Goal: Check status: Check status

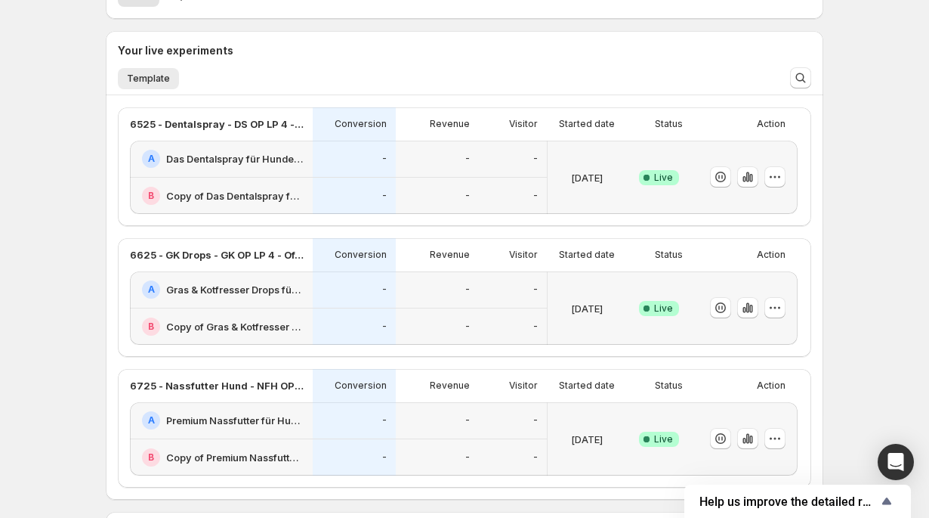
scroll to position [315, 0]
click at [741, 179] on icon "button" at bounding box center [748, 175] width 15 height 15
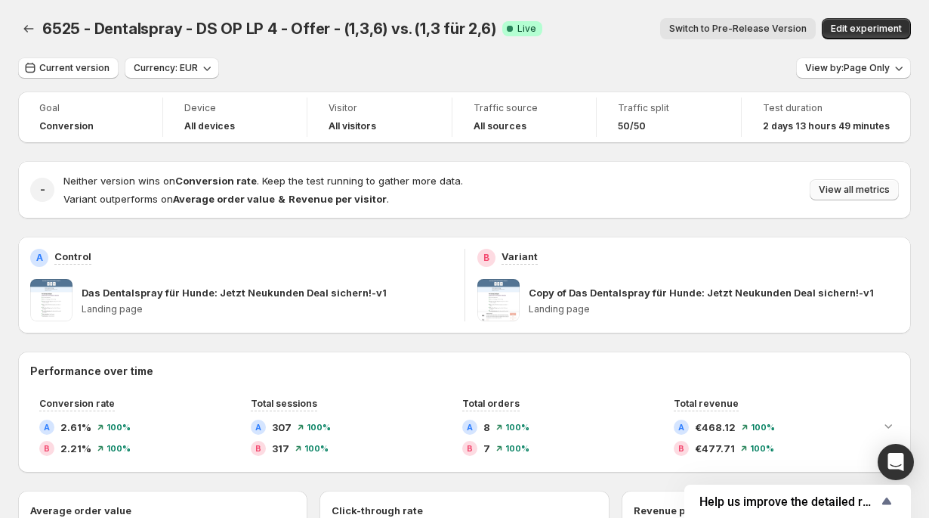
click at [850, 193] on span "View all metrics" at bounding box center [854, 190] width 71 height 12
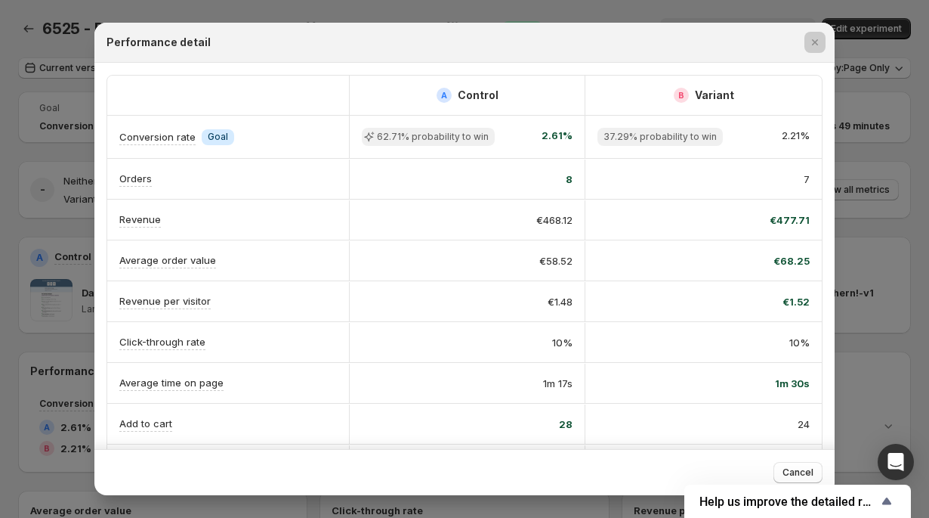
click at [850, 193] on div at bounding box center [464, 259] width 929 height 518
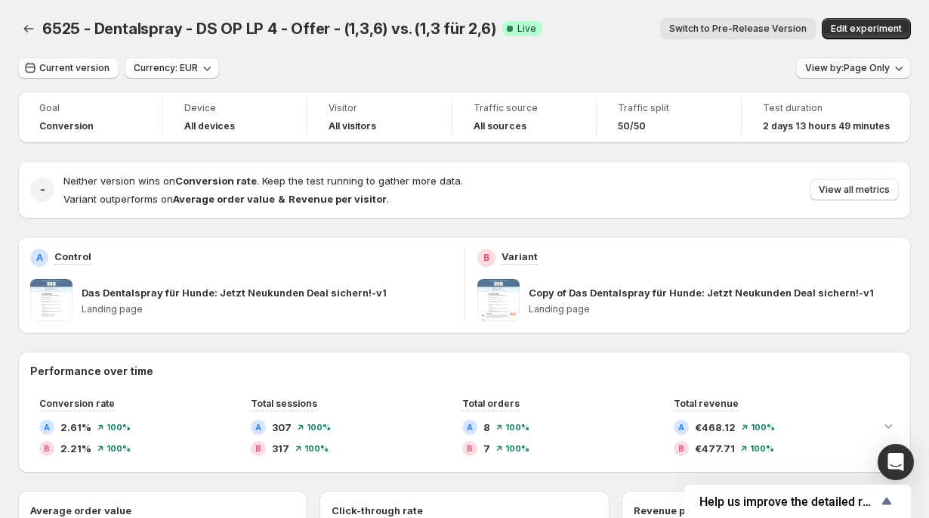
click at [885, 74] on button "View by: Page Only" at bounding box center [853, 67] width 115 height 21
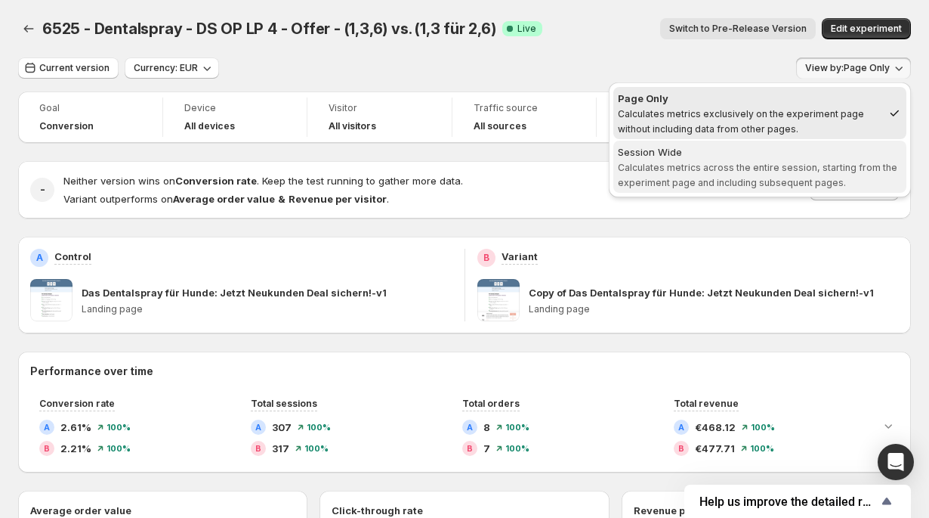
click at [862, 156] on div "Session Wide" at bounding box center [760, 151] width 284 height 15
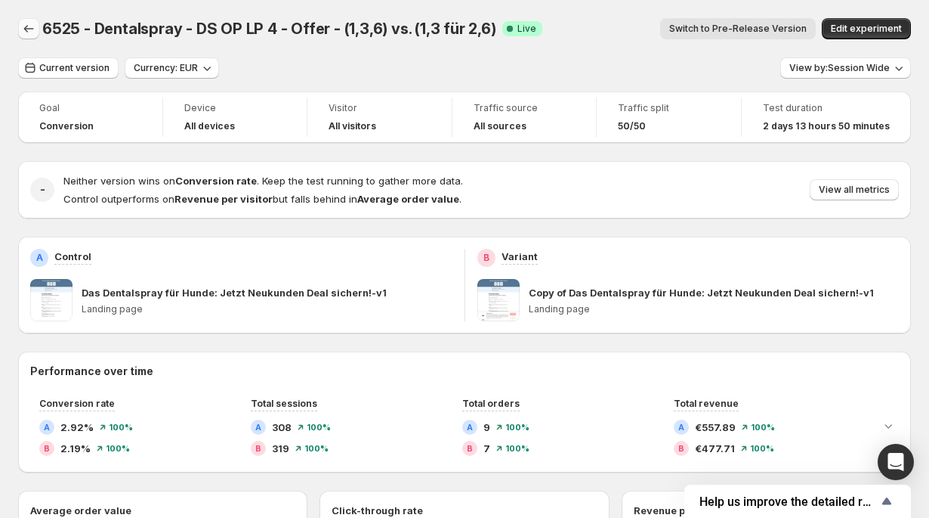
click at [39, 22] on button "Back" at bounding box center [28, 28] width 21 height 21
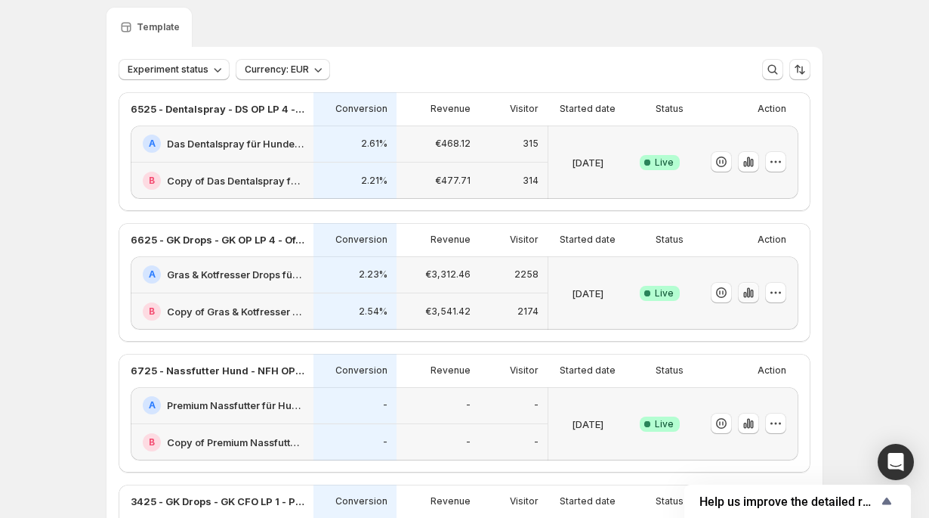
scroll to position [70, 0]
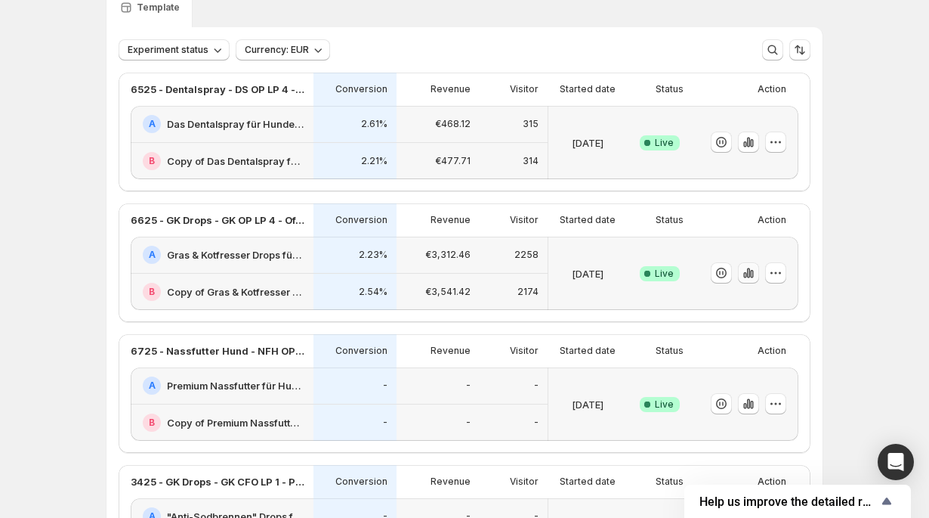
click at [751, 274] on icon "button" at bounding box center [751, 274] width 3 height 8
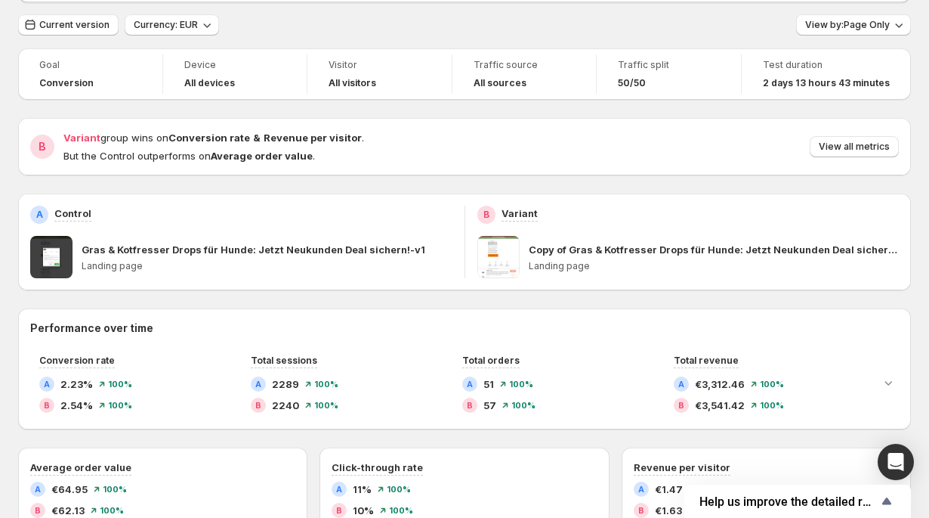
scroll to position [34, 0]
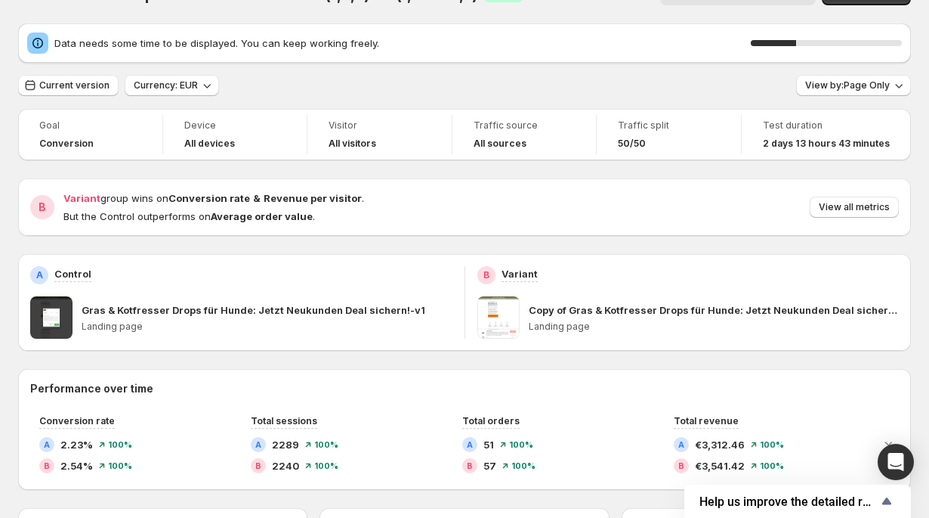
scroll to position [70, 0]
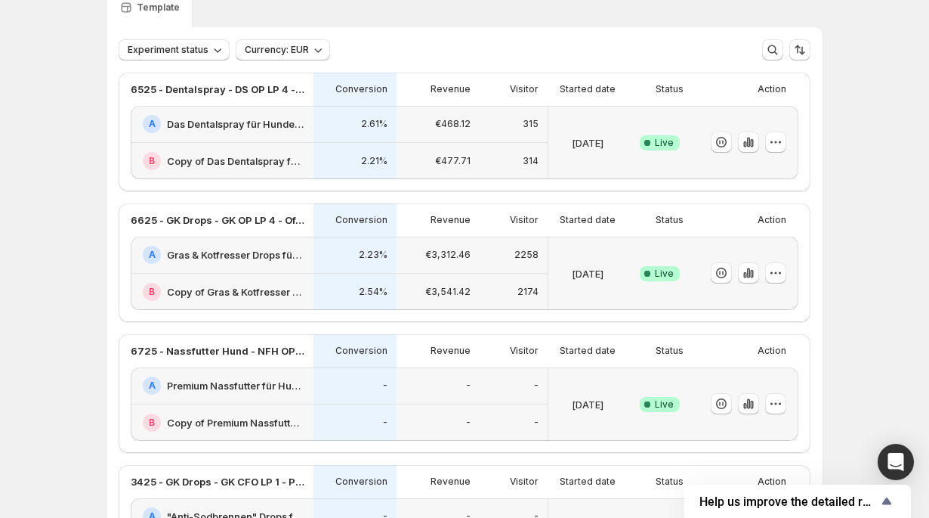
click at [741, 401] on icon "button" at bounding box center [748, 403] width 15 height 15
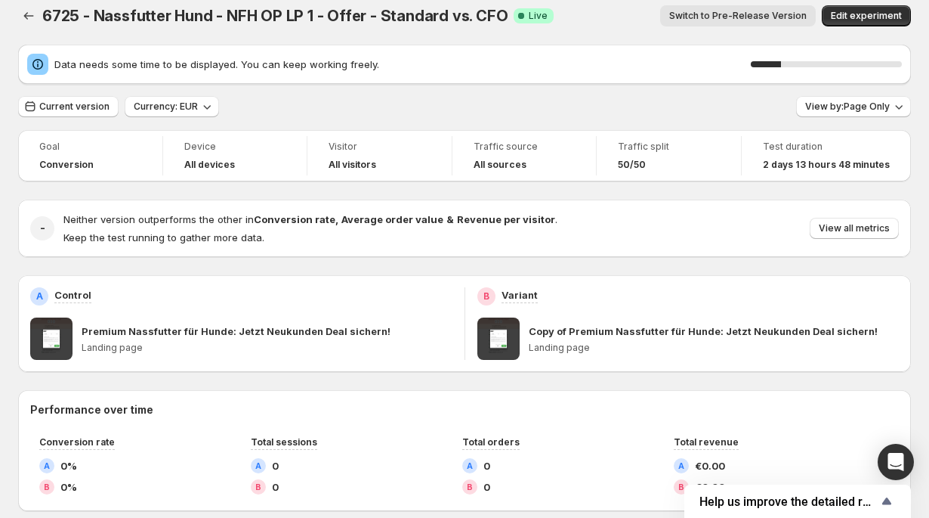
scroll to position [14, 0]
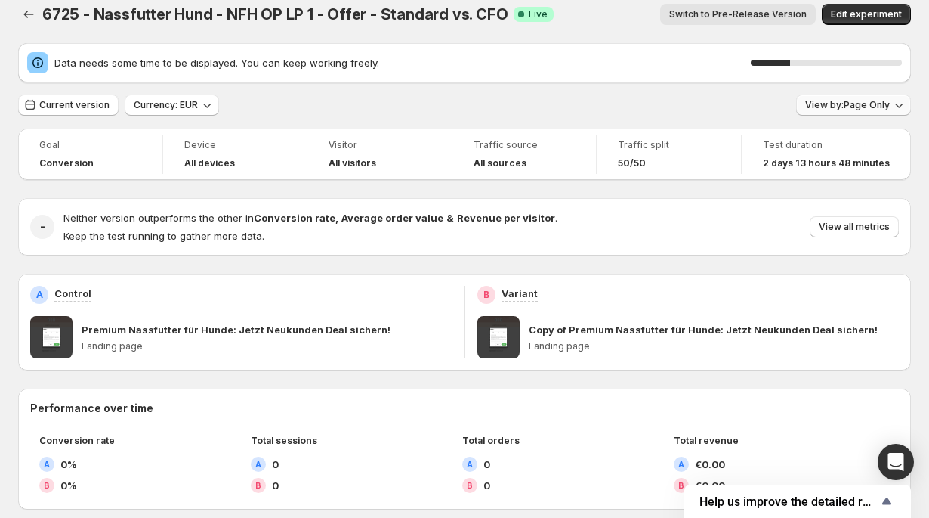
click at [877, 101] on span "View by: Page Only" at bounding box center [848, 105] width 85 height 12
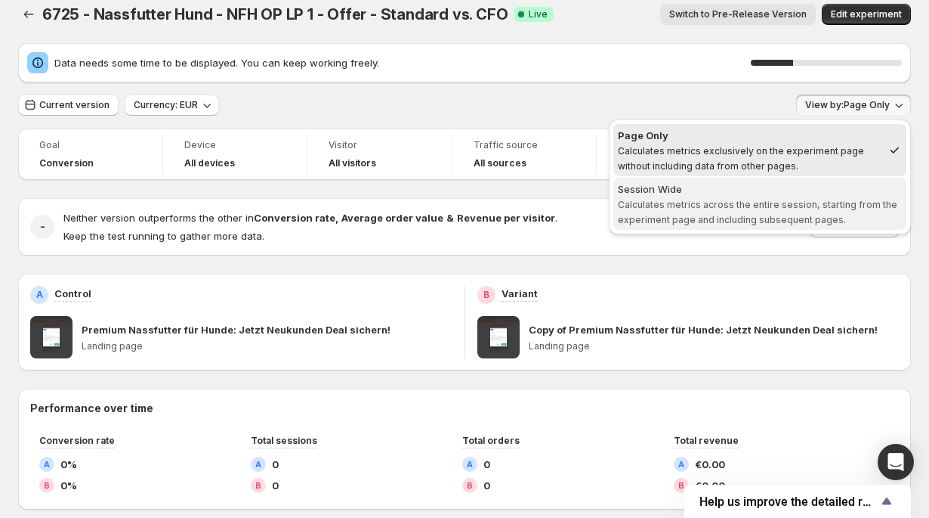
click at [839, 199] on span "Calculates metrics across the entire session, starting from the experiment page…" at bounding box center [758, 212] width 280 height 26
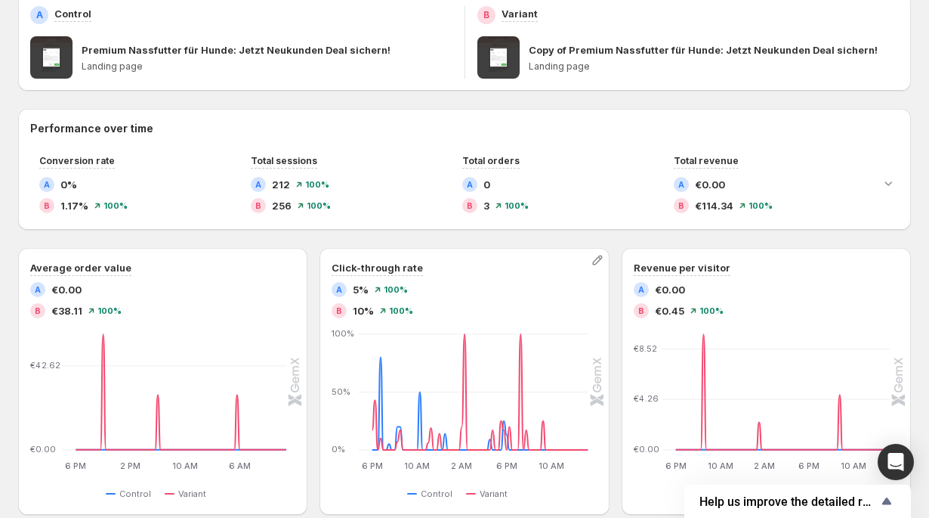
scroll to position [0, 0]
